Goal: Check status

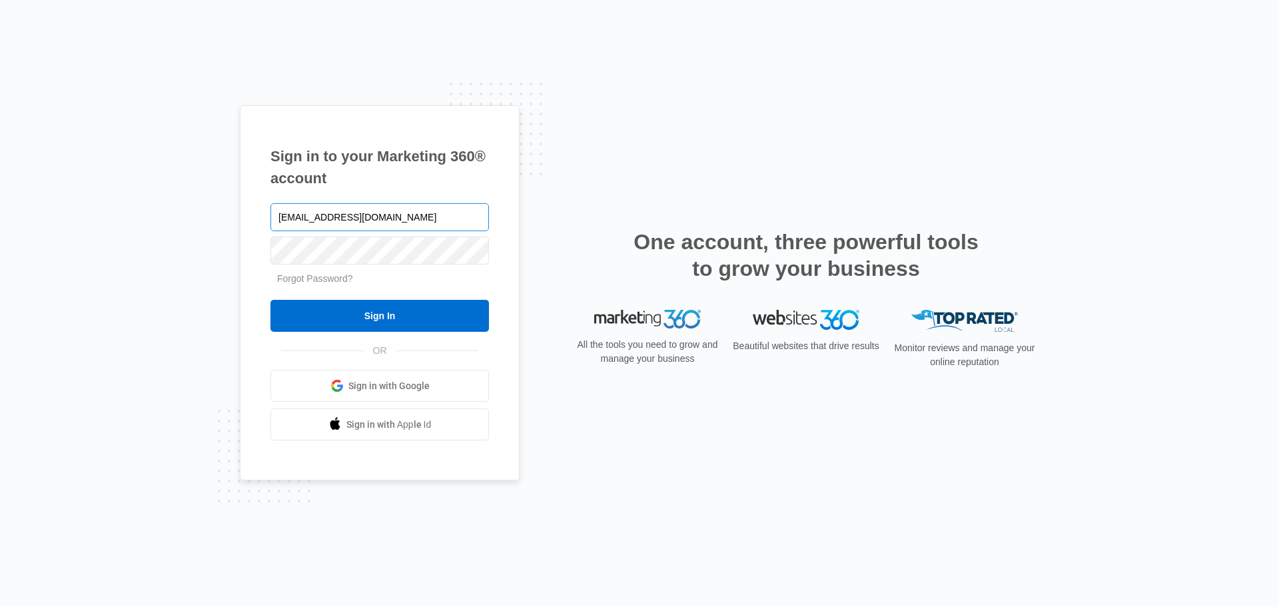
type input "[EMAIL_ADDRESS][DOMAIN_NAME]"
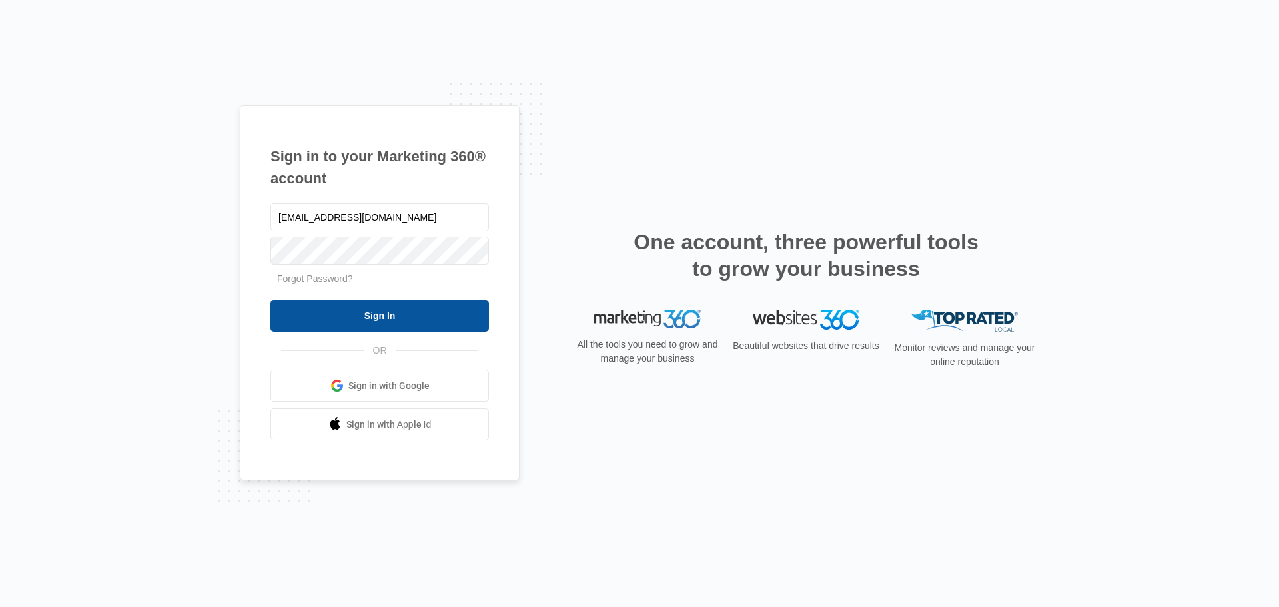
click at [411, 317] on input "Sign In" at bounding box center [380, 316] width 219 height 32
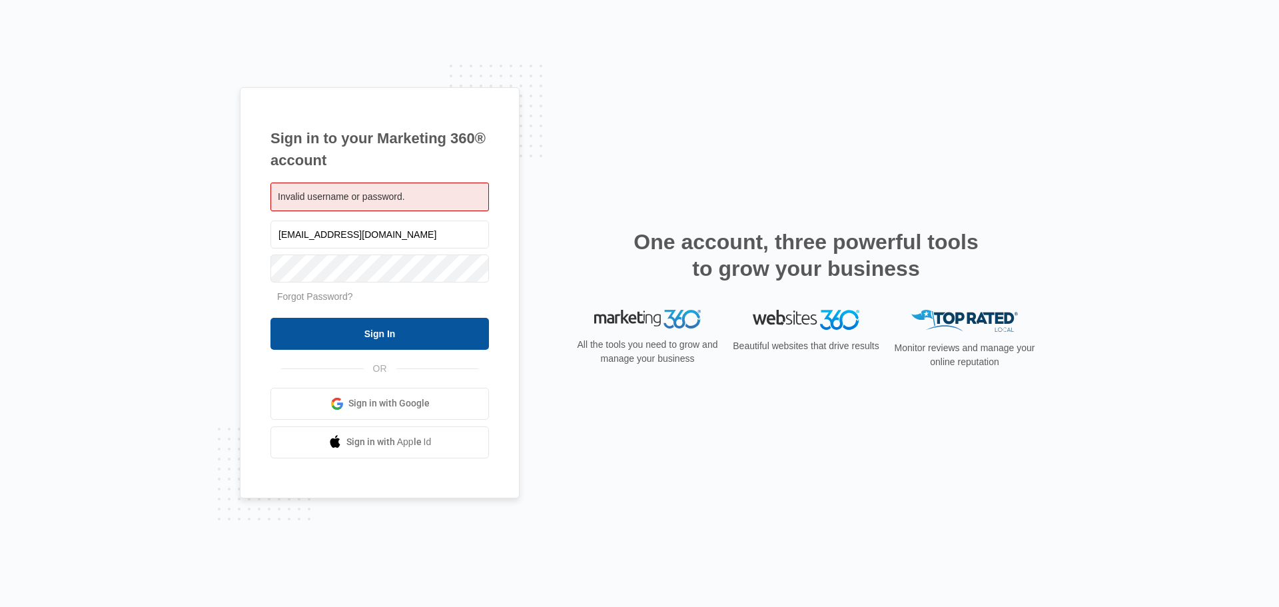
click at [421, 325] on input "Sign In" at bounding box center [380, 334] width 219 height 32
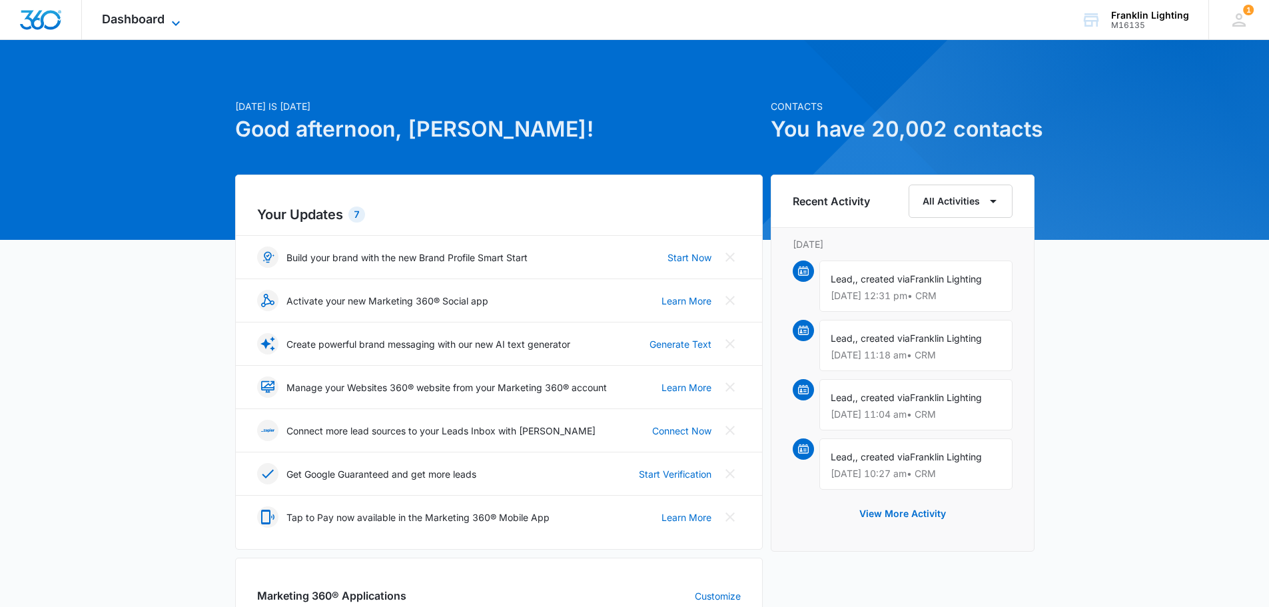
click at [168, 19] on icon at bounding box center [176, 23] width 16 height 16
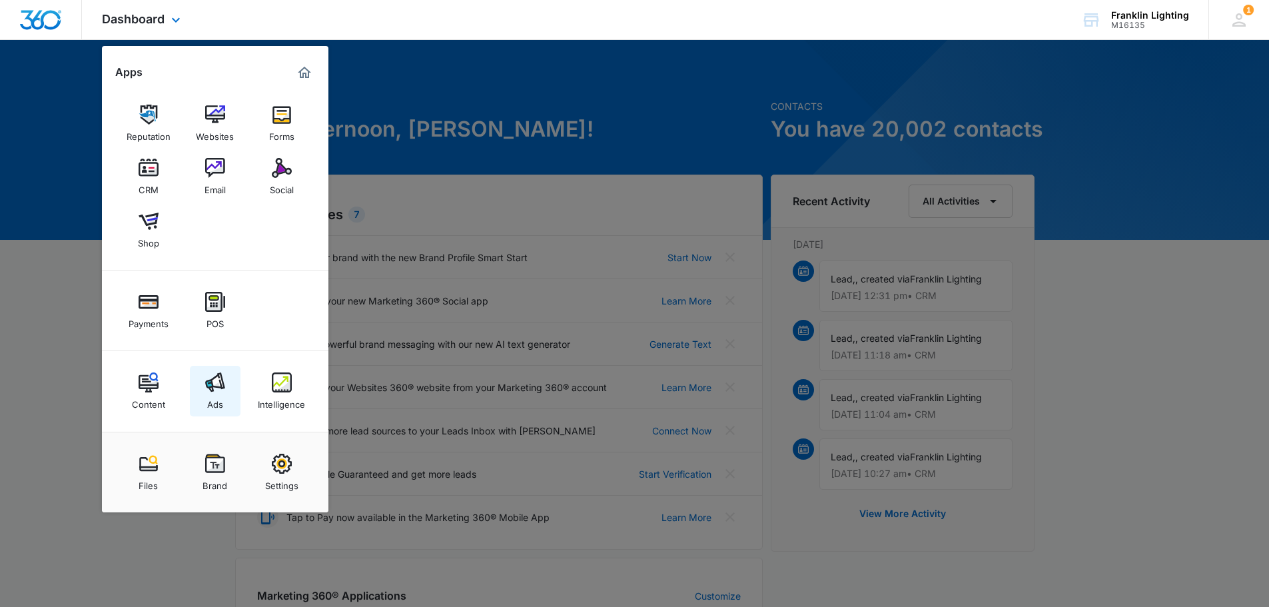
click at [214, 386] on img at bounding box center [215, 382] width 20 height 20
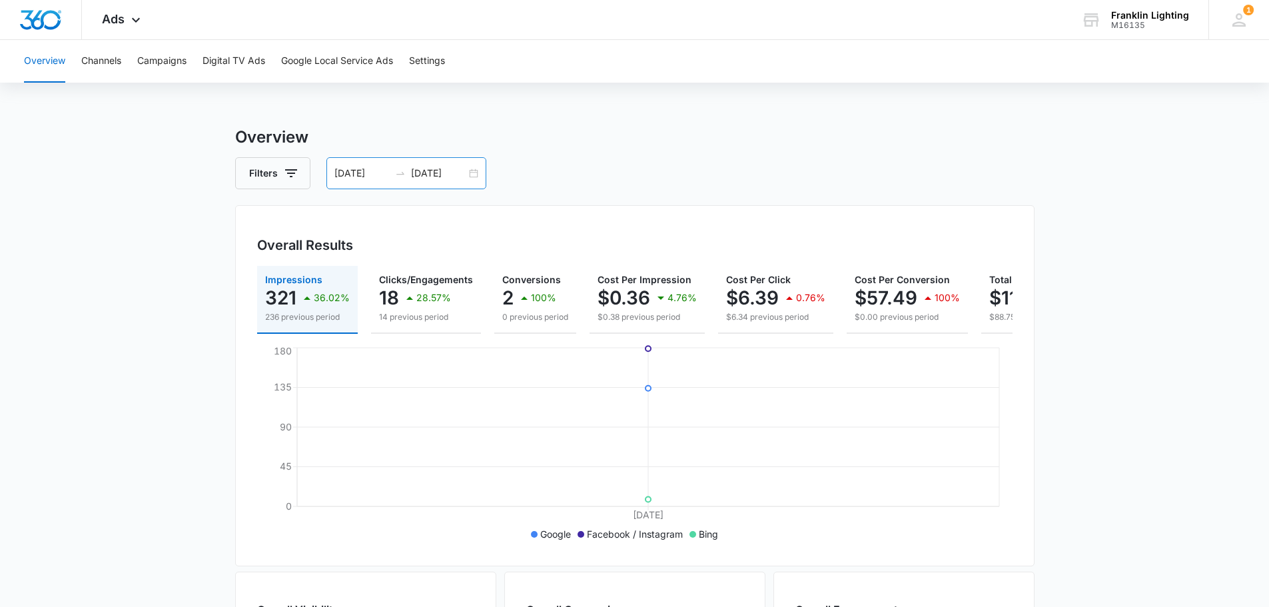
click at [436, 173] on input "[DATE]" at bounding box center [438, 173] width 55 height 15
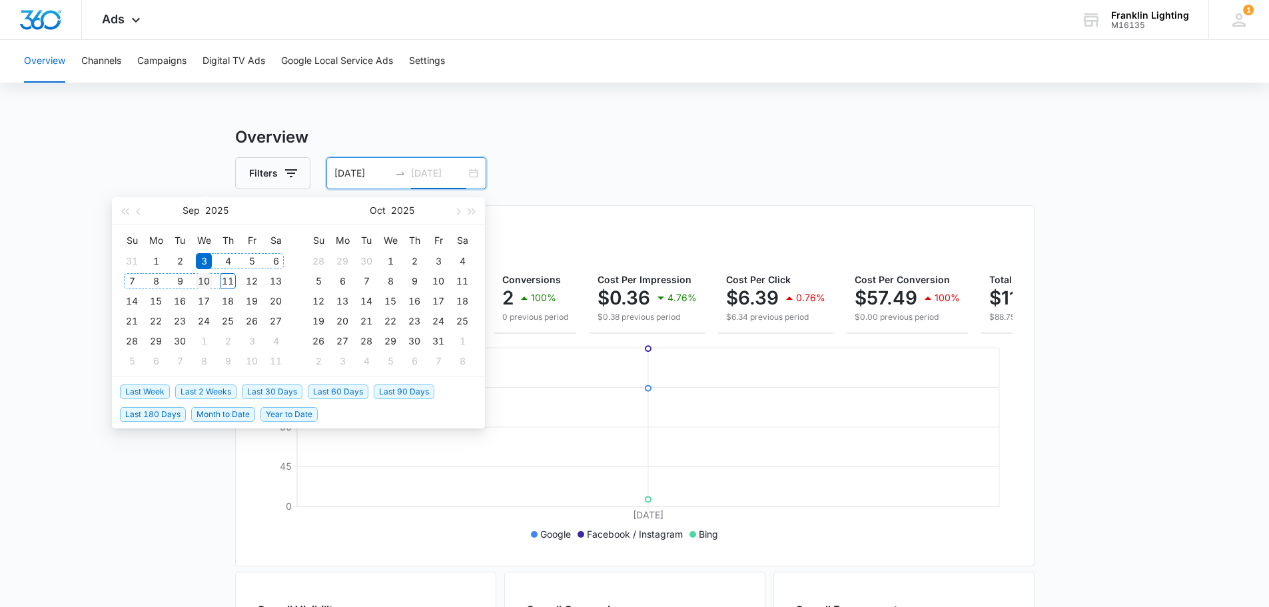
type input "[DATE]"
click at [207, 280] on div "10" at bounding box center [204, 281] width 16 height 16
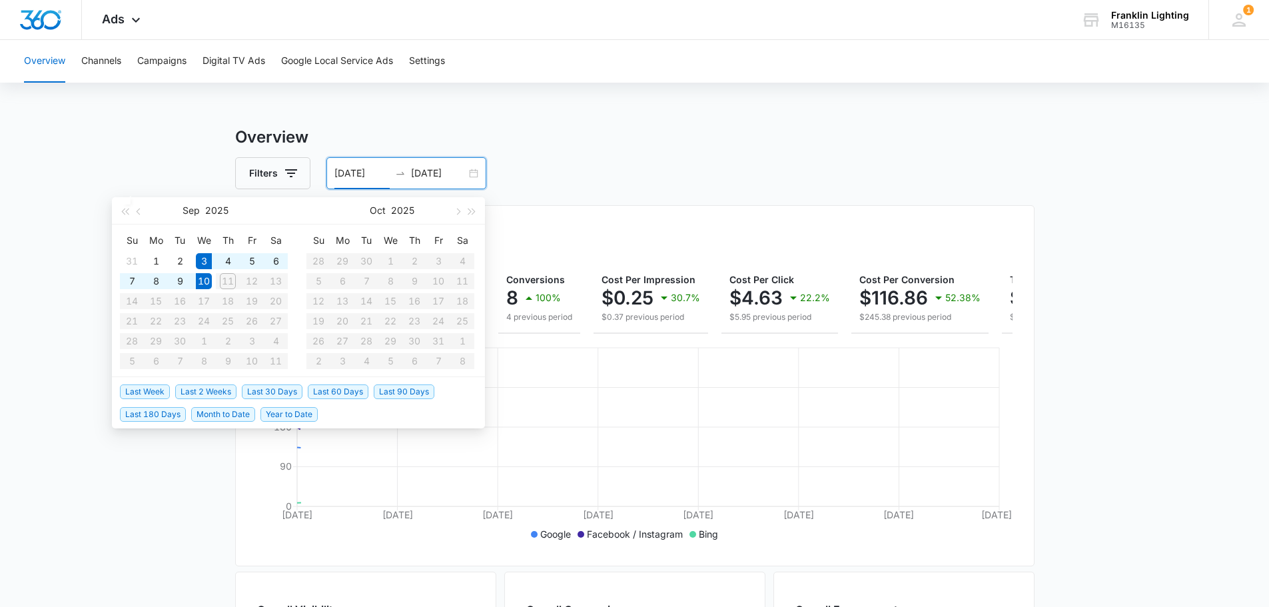
click at [375, 175] on input "[DATE]" at bounding box center [361, 173] width 55 height 15
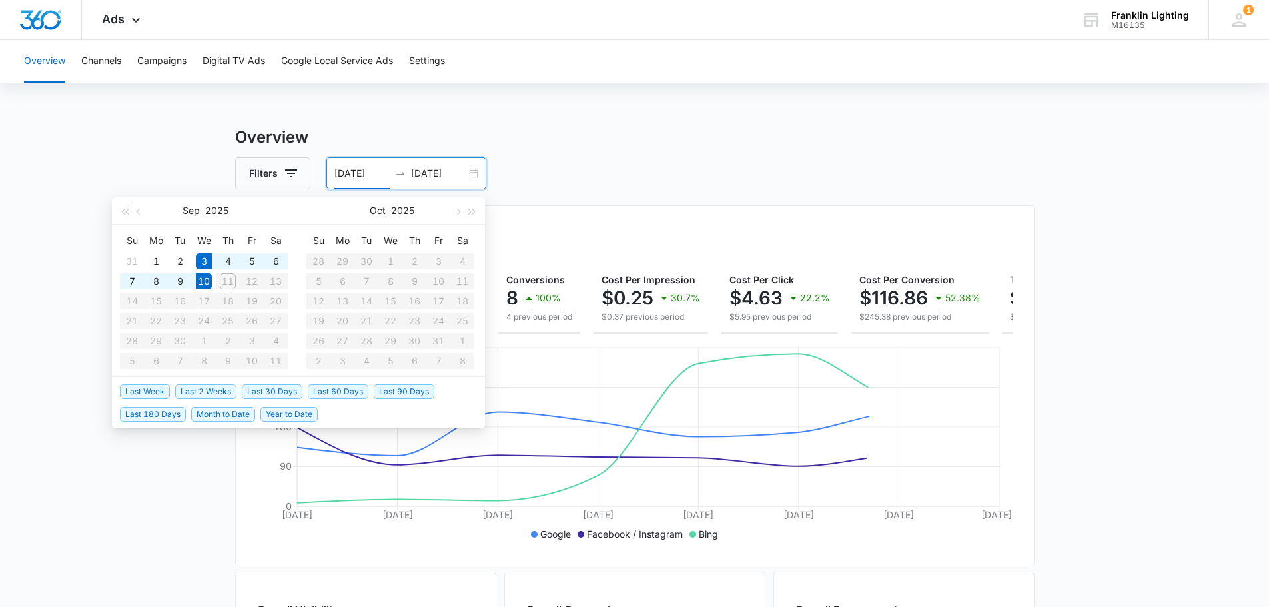
type input "[DATE]"
click at [206, 281] on div "10" at bounding box center [204, 281] width 16 height 16
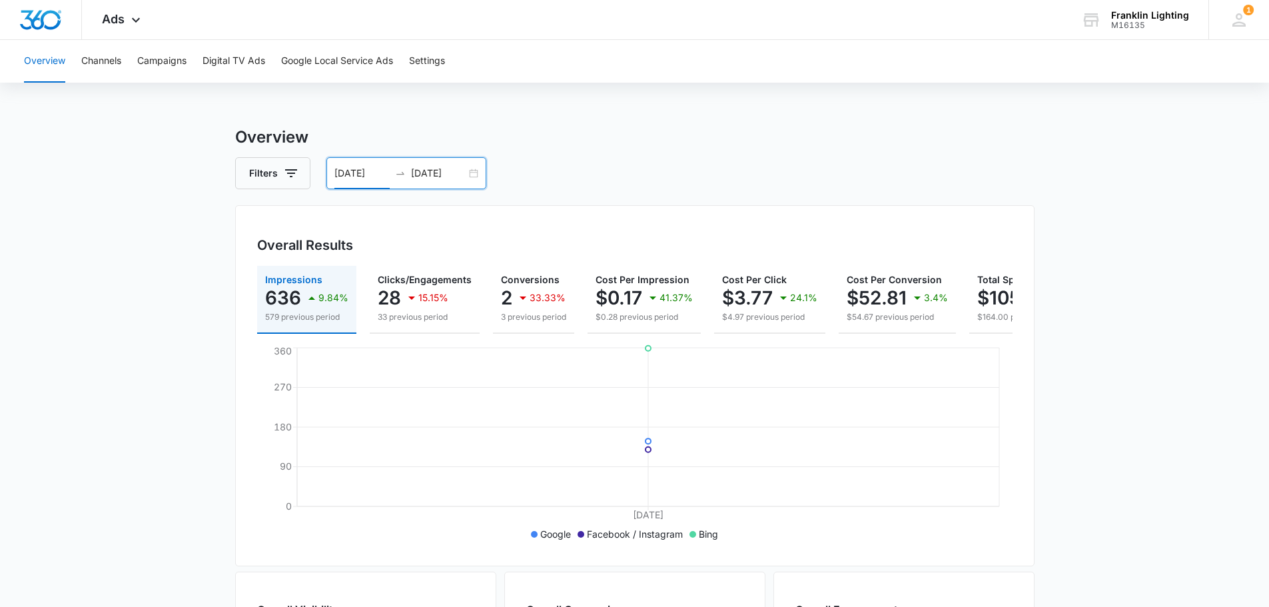
click at [161, 159] on main "Overview Filters [DATE] [DATE] Overall Results Impressions 636 9.84% 579 previo…" at bounding box center [634, 603] width 1269 height 957
